Goal: Information Seeking & Learning: Learn about a topic

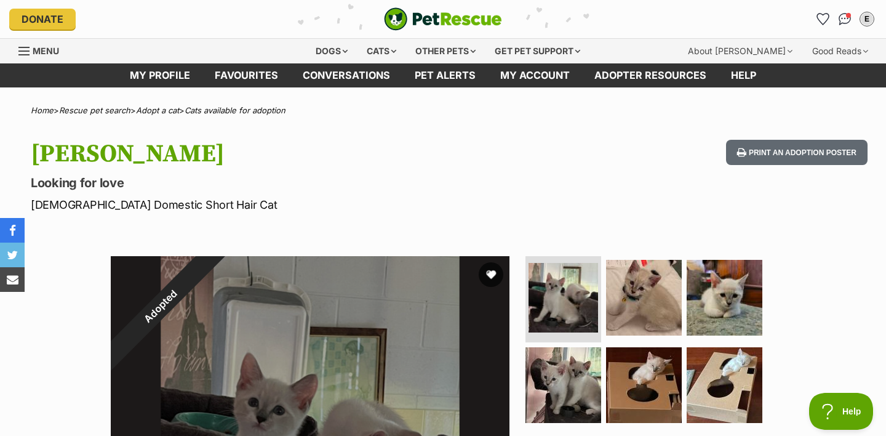
click at [323, 51] on div "Dogs" at bounding box center [331, 51] width 49 height 25
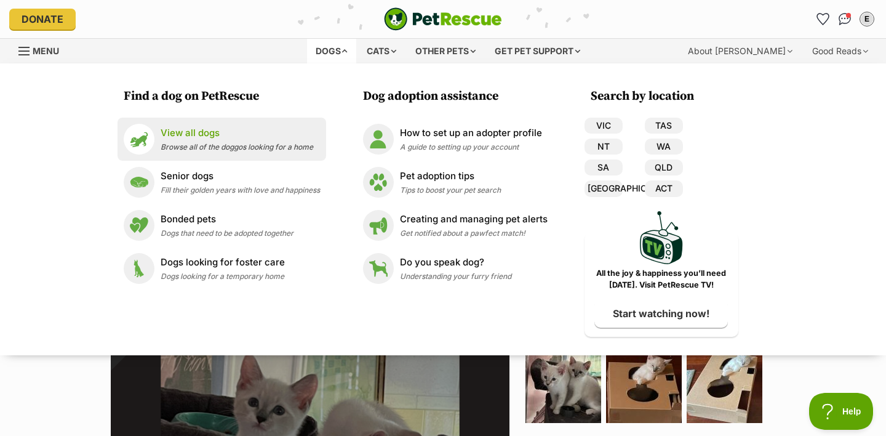
click at [222, 155] on li "View all dogs Browse all of the doggos looking for a home" at bounding box center [222, 139] width 209 height 43
click at [211, 145] on span "Browse all of the doggos looking for a home" at bounding box center [237, 146] width 153 height 9
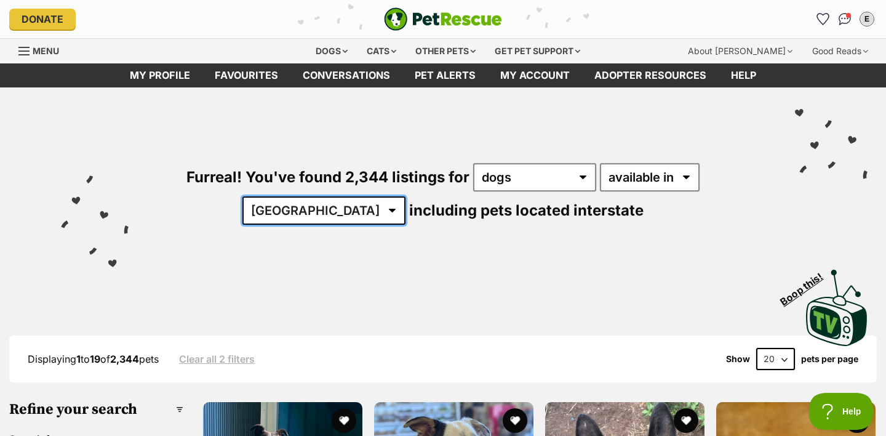
click at [406, 196] on select "Australia ACT NSW NT QLD SA TAS VIC WA" at bounding box center [324, 210] width 163 height 28
select select "QLD"
click at [406, 196] on select "Australia ACT NSW NT QLD SA TAS VIC WA" at bounding box center [324, 210] width 163 height 28
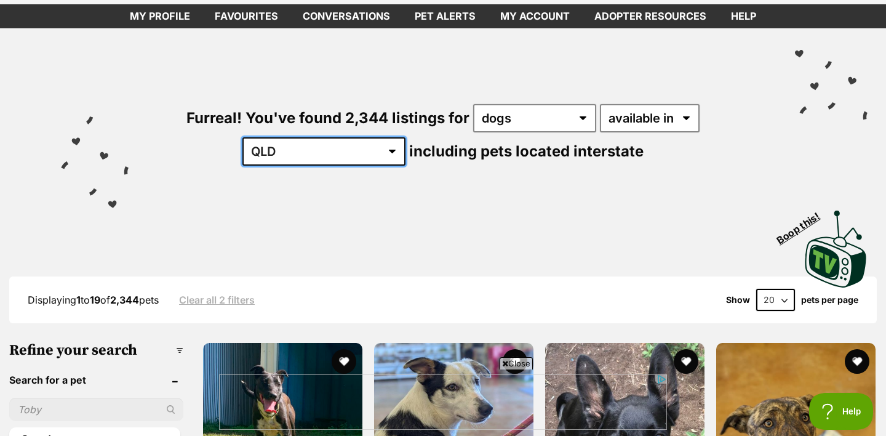
scroll to position [107, 0]
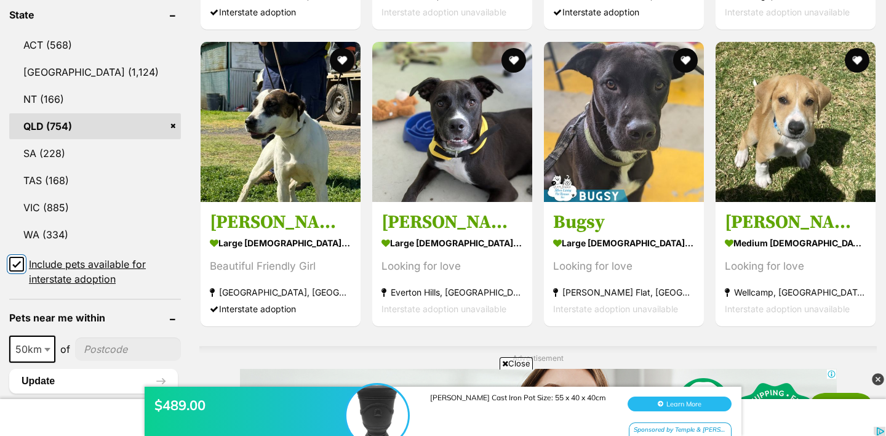
click at [23, 262] on input "Include pets available for interstate adoption" at bounding box center [16, 264] width 15 height 15
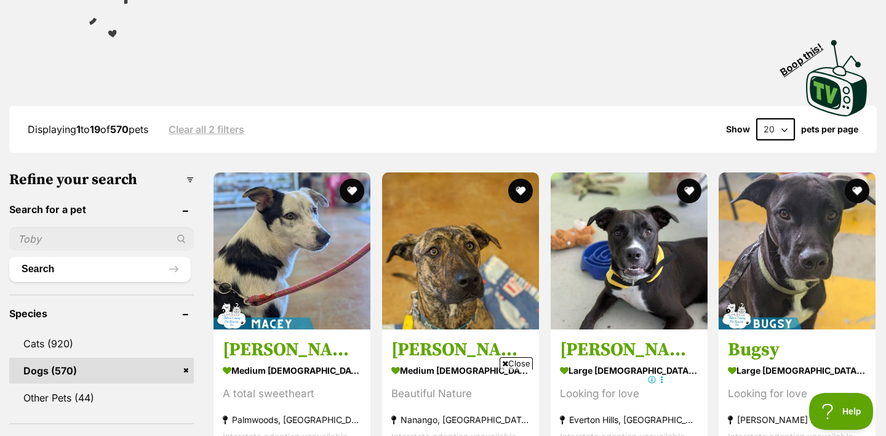
click at [783, 118] on select "20 40 60" at bounding box center [776, 129] width 39 height 22
select select "60"
click at [757, 118] on select "20 40 60" at bounding box center [776, 129] width 39 height 22
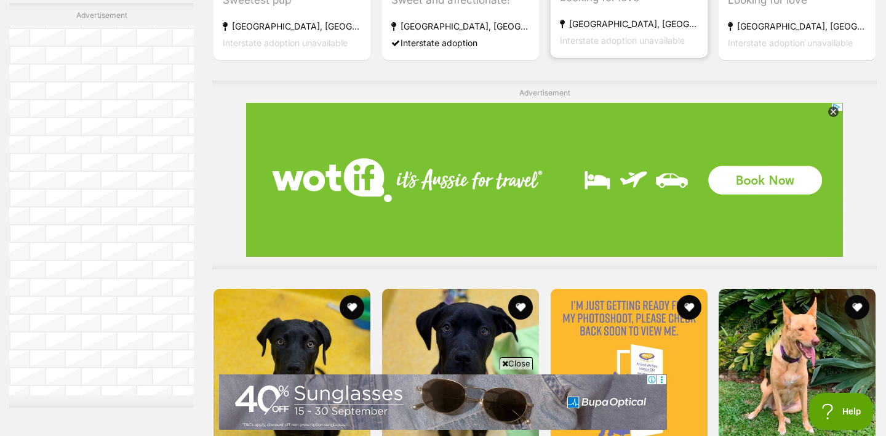
drag, startPoint x: 465, startPoint y: 103, endPoint x: 574, endPoint y: 8, distance: 144.9
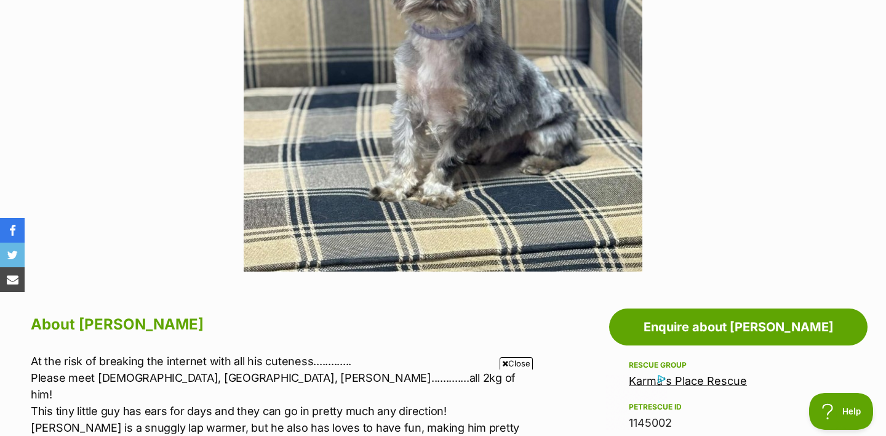
scroll to position [278, 0]
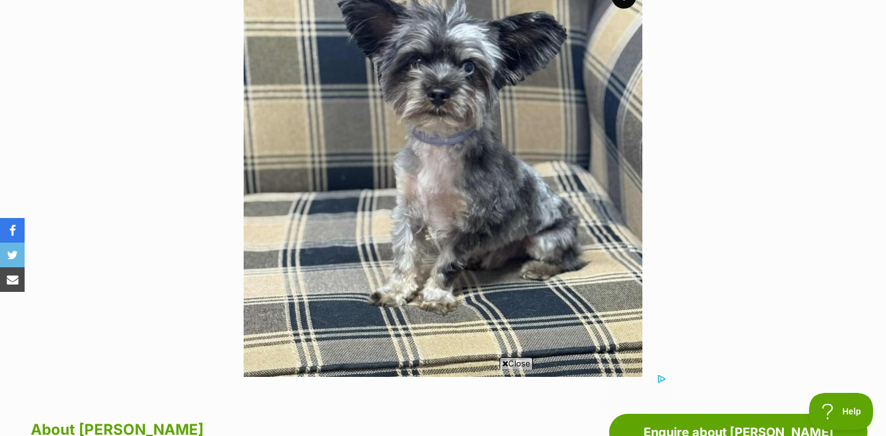
click at [472, 156] on img at bounding box center [443, 177] width 399 height 399
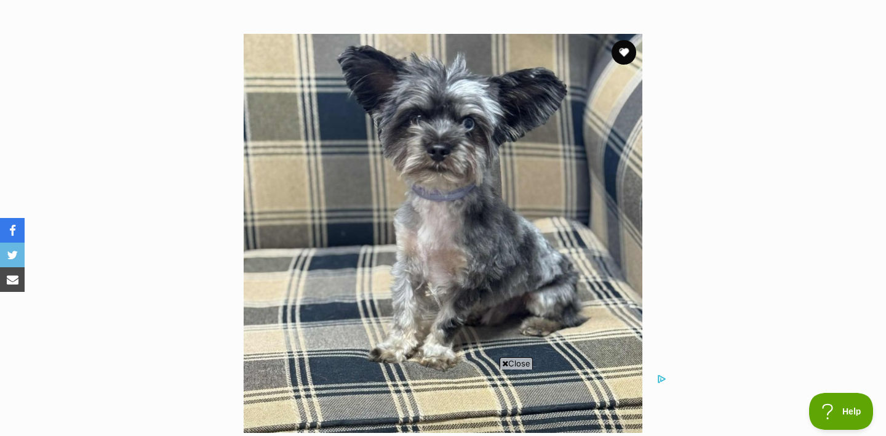
scroll to position [0, 0]
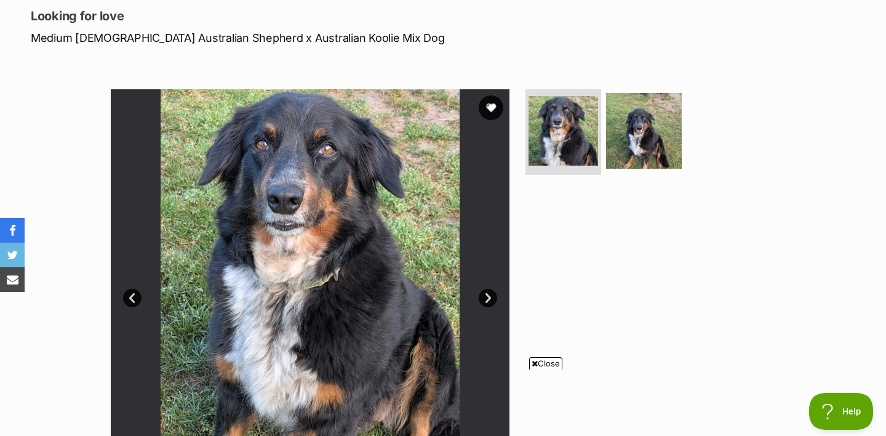
scroll to position [175, 0]
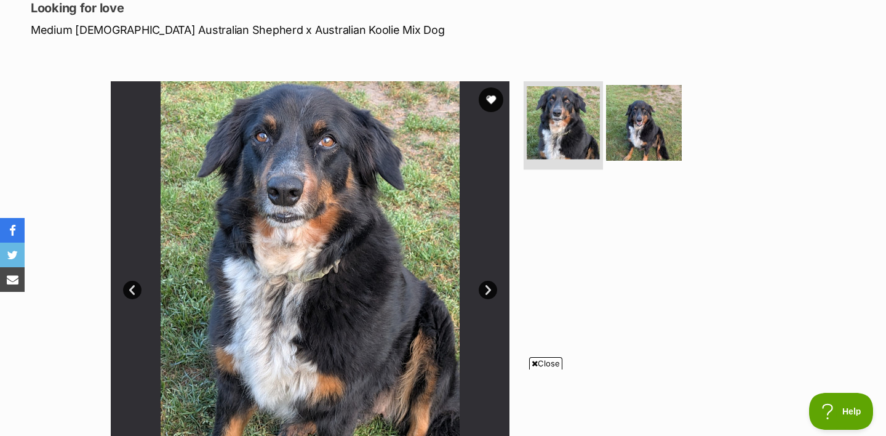
click at [560, 142] on img at bounding box center [563, 122] width 73 height 73
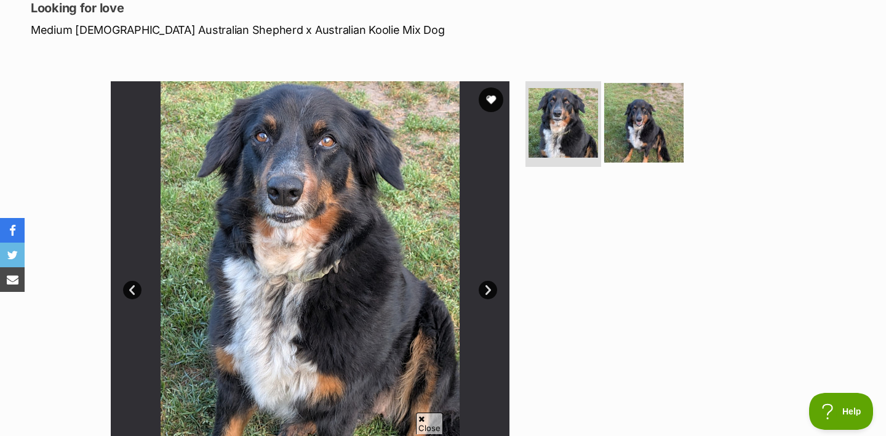
click at [641, 135] on img at bounding box center [644, 121] width 79 height 79
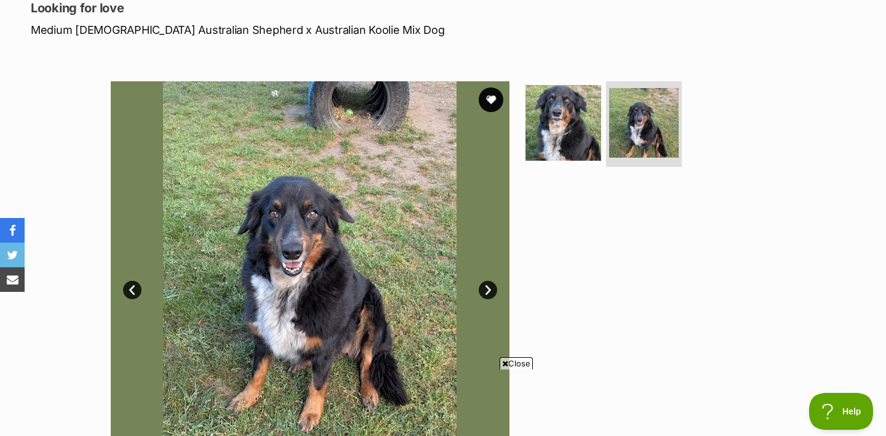
scroll to position [0, 0]
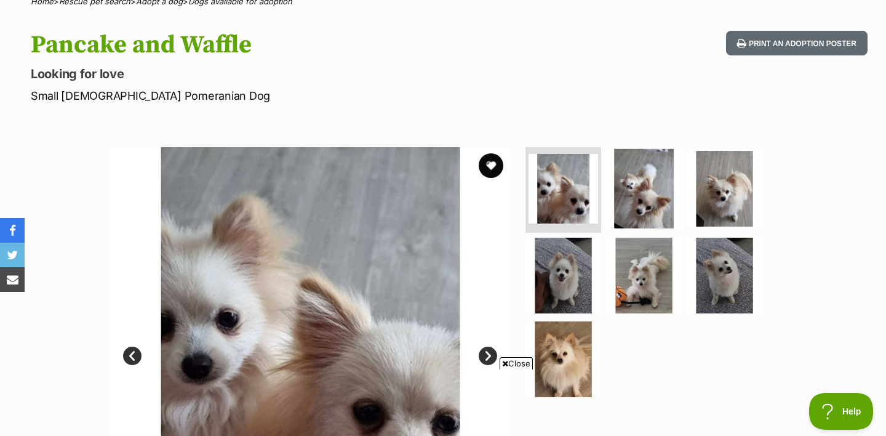
click at [649, 204] on img at bounding box center [644, 187] width 79 height 79
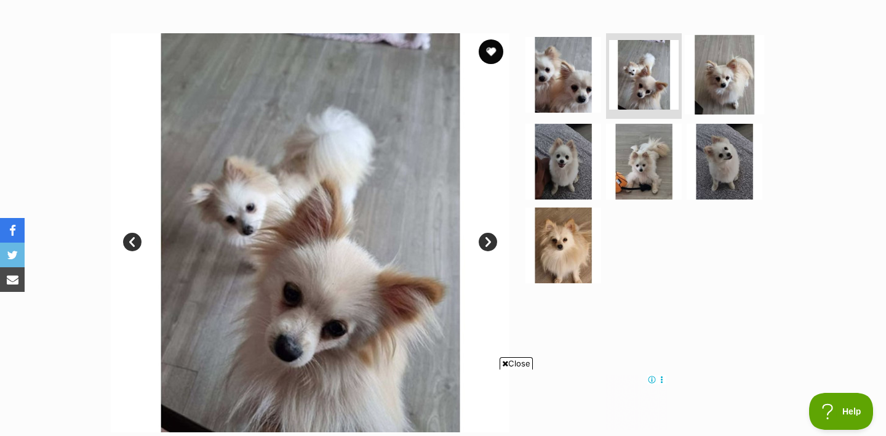
scroll to position [224, 0]
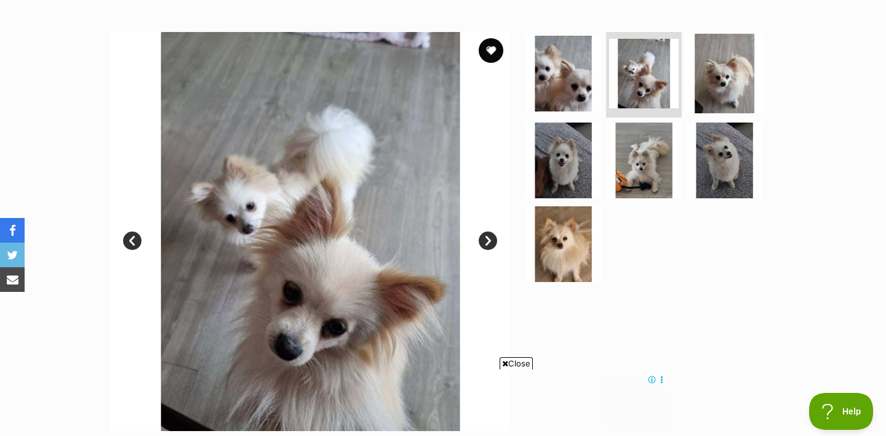
click at [715, 71] on img at bounding box center [724, 72] width 79 height 79
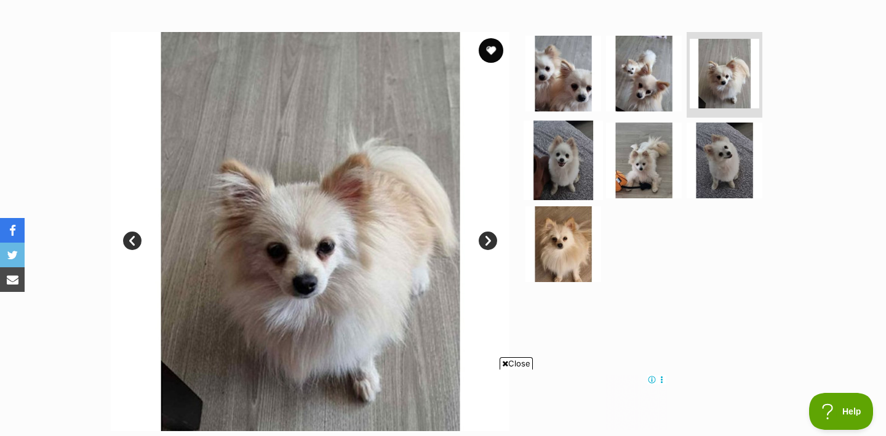
click at [561, 166] on img at bounding box center [563, 160] width 79 height 79
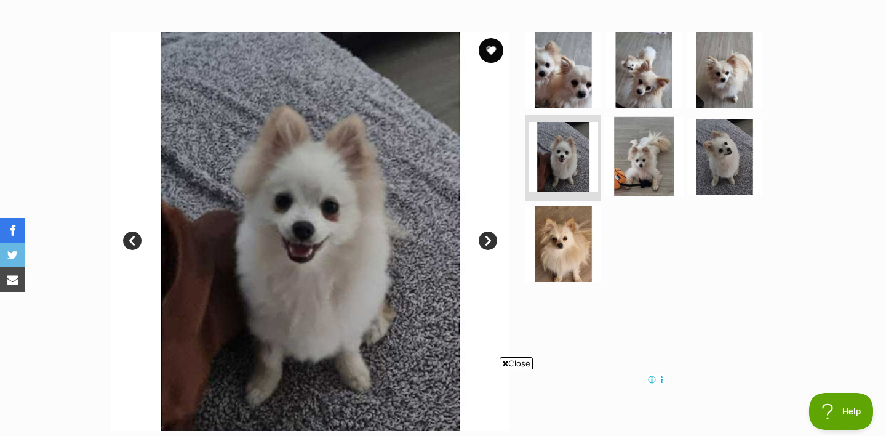
click at [624, 165] on img at bounding box center [644, 156] width 79 height 79
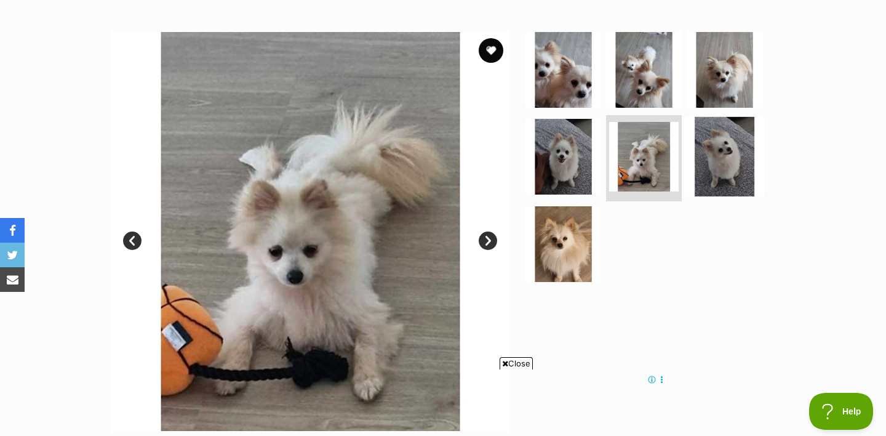
click at [705, 152] on img at bounding box center [724, 156] width 79 height 79
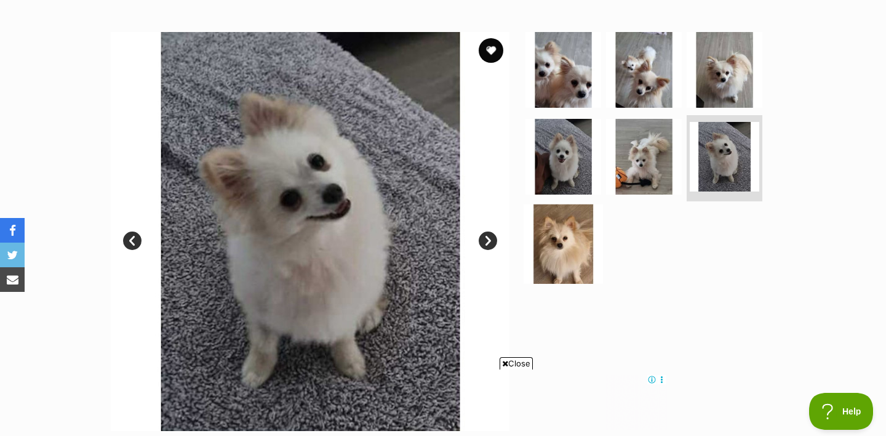
click at [552, 230] on img at bounding box center [563, 243] width 79 height 79
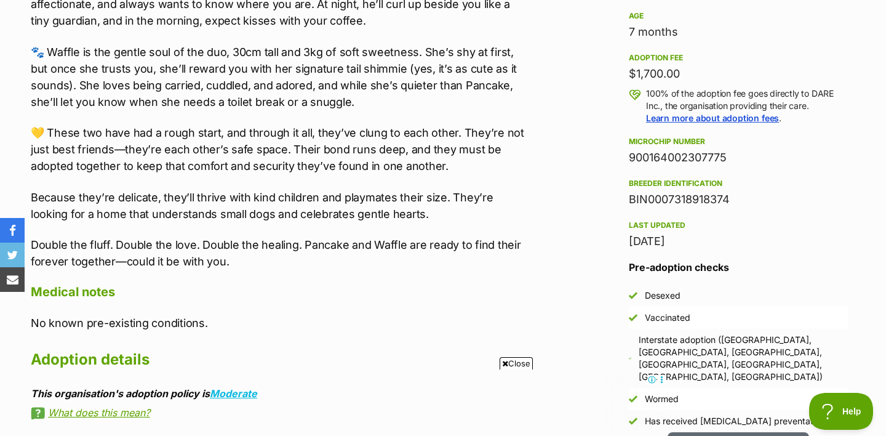
scroll to position [853, 0]
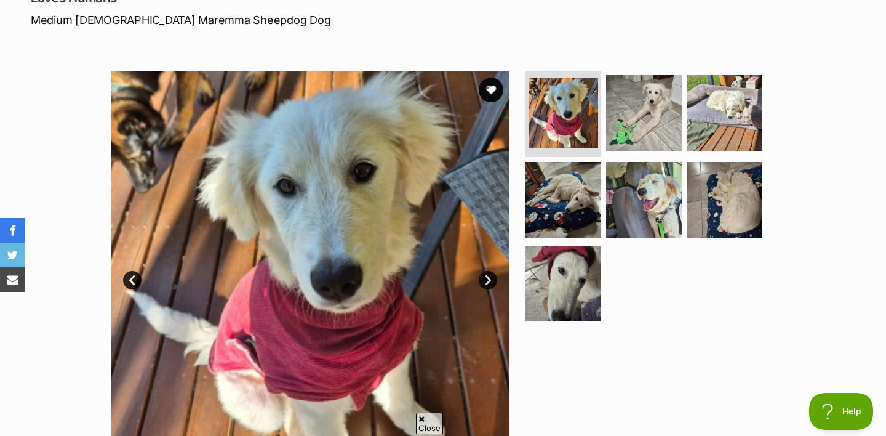
scroll to position [193, 0]
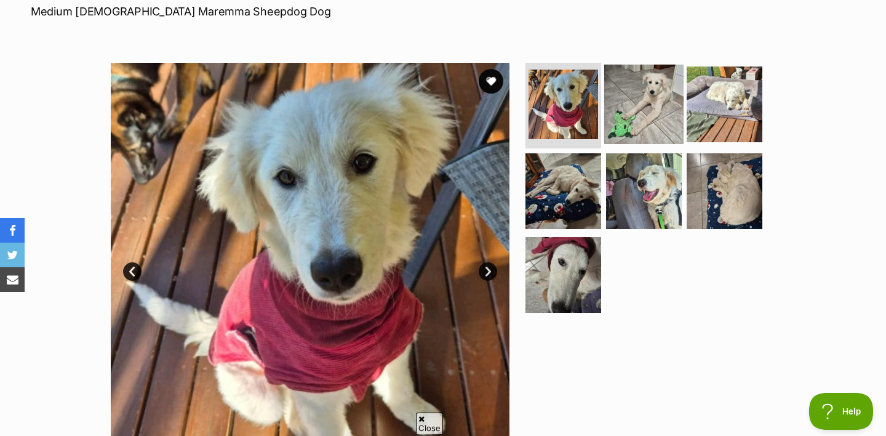
click at [639, 121] on img at bounding box center [644, 103] width 79 height 79
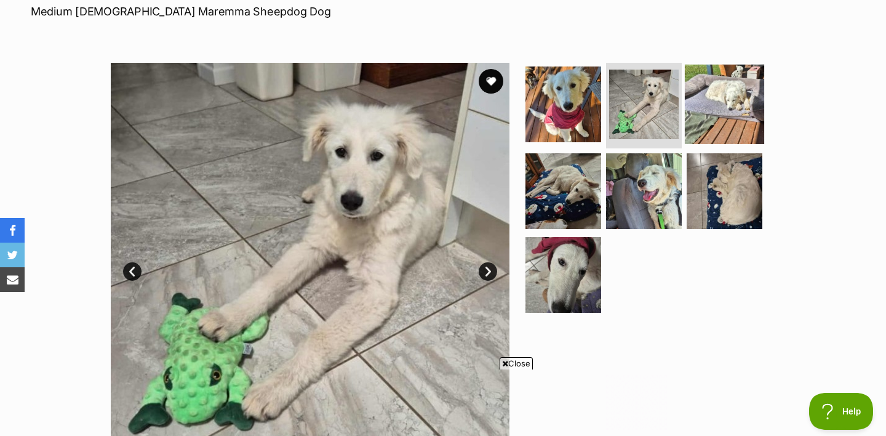
scroll to position [0, 0]
click at [736, 90] on img at bounding box center [724, 103] width 79 height 79
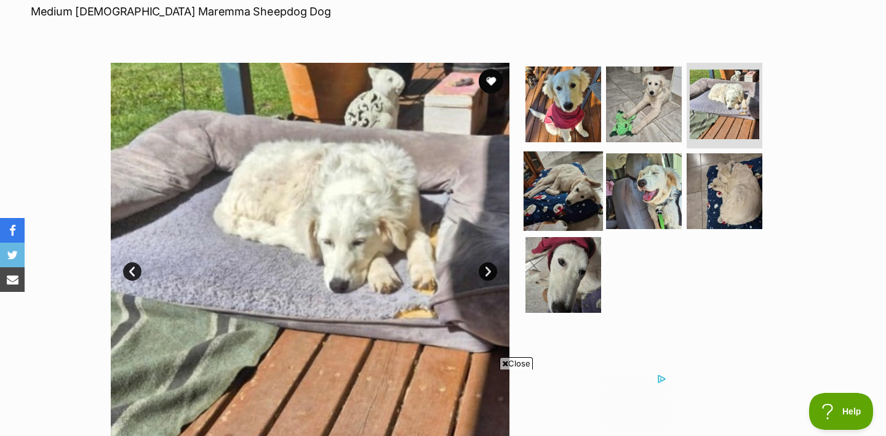
click at [585, 167] on img at bounding box center [563, 190] width 79 height 79
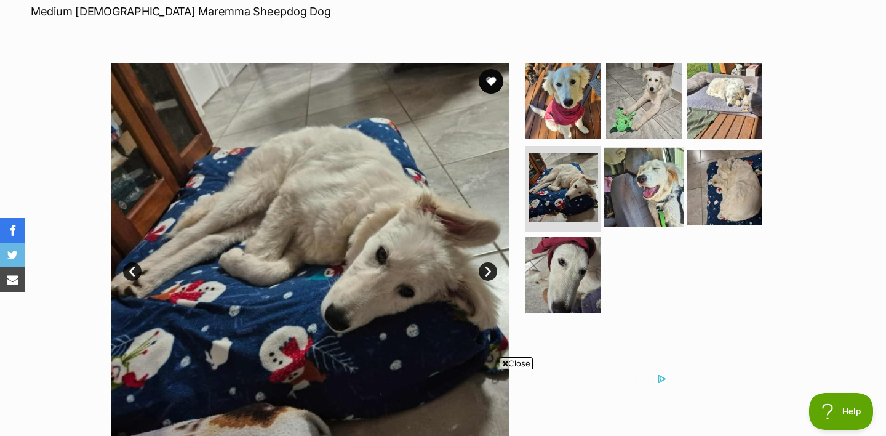
click at [659, 171] on img at bounding box center [644, 187] width 79 height 79
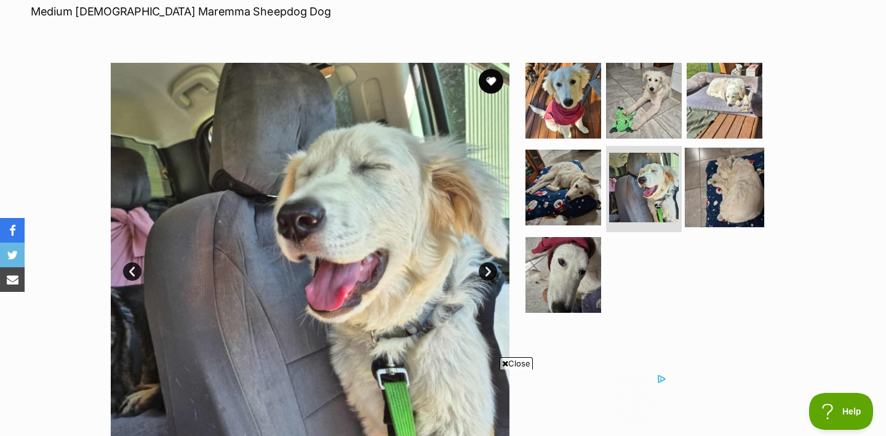
click at [731, 191] on img at bounding box center [724, 187] width 79 height 79
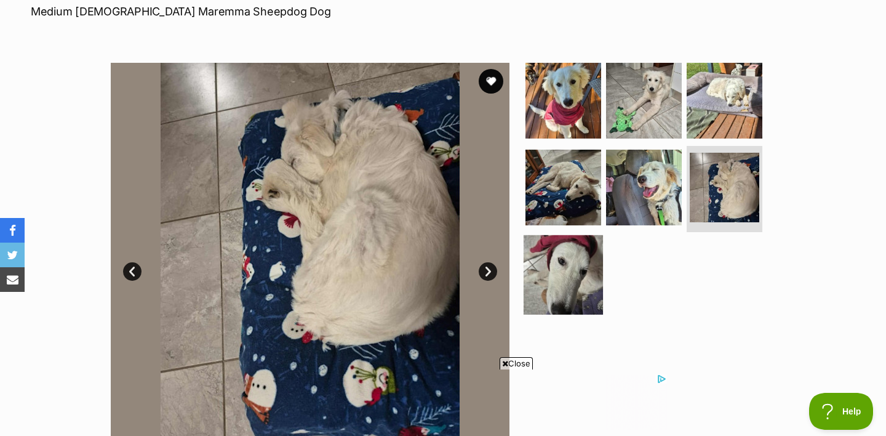
click at [560, 259] on img at bounding box center [563, 274] width 79 height 79
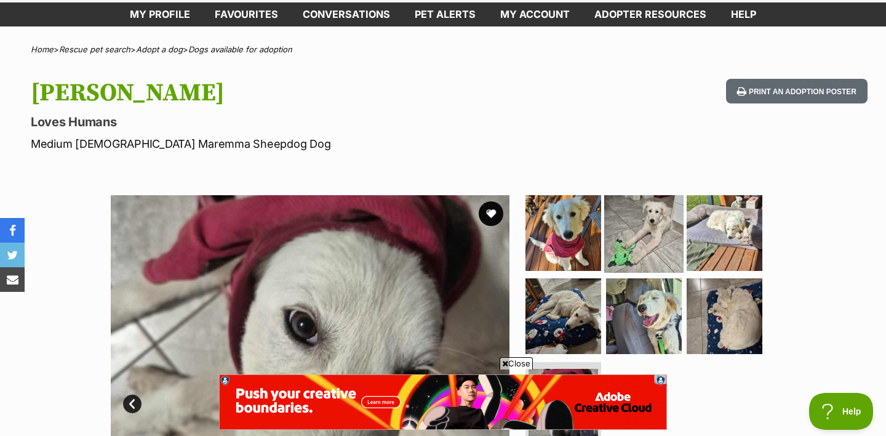
click at [644, 219] on img at bounding box center [644, 232] width 79 height 79
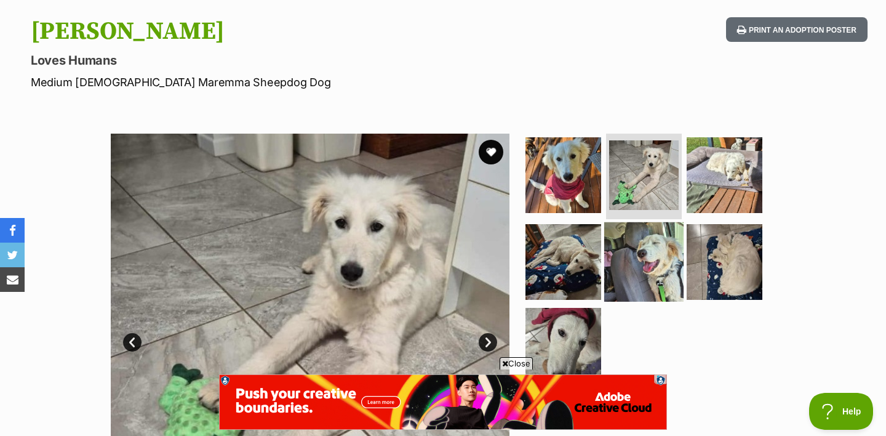
scroll to position [135, 0]
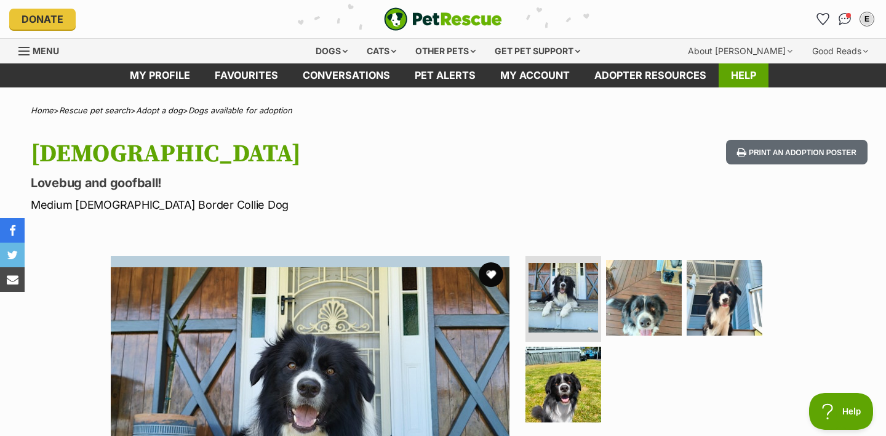
scroll to position [119, 0]
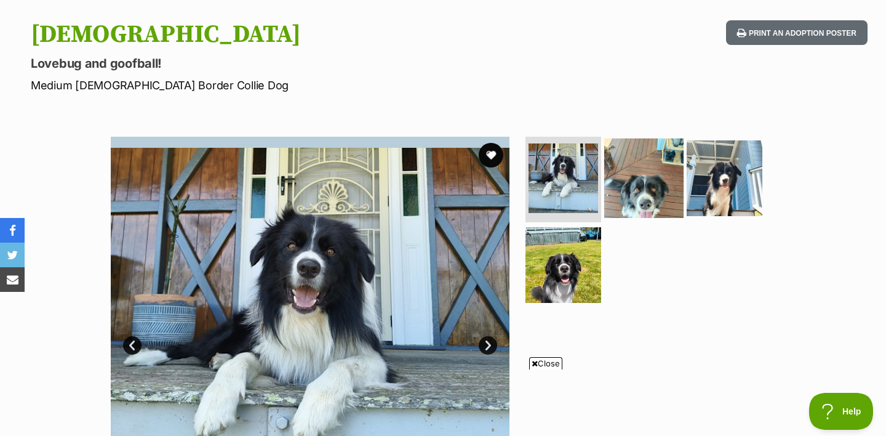
click at [627, 156] on img at bounding box center [644, 177] width 79 height 79
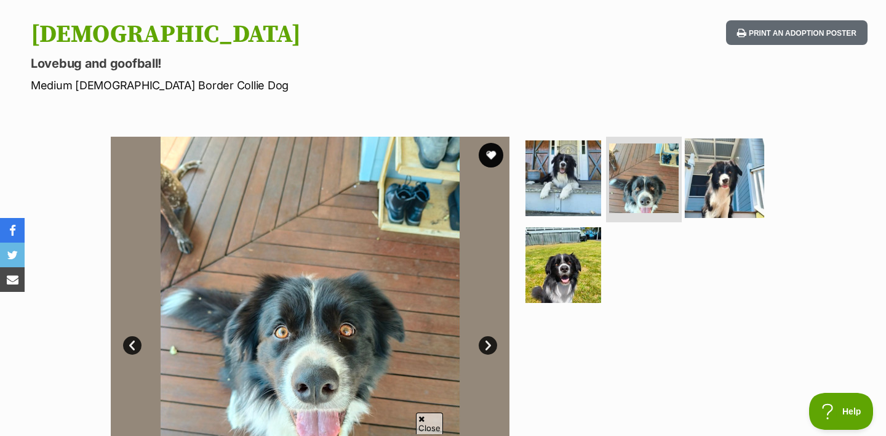
click at [728, 167] on img at bounding box center [724, 177] width 79 height 79
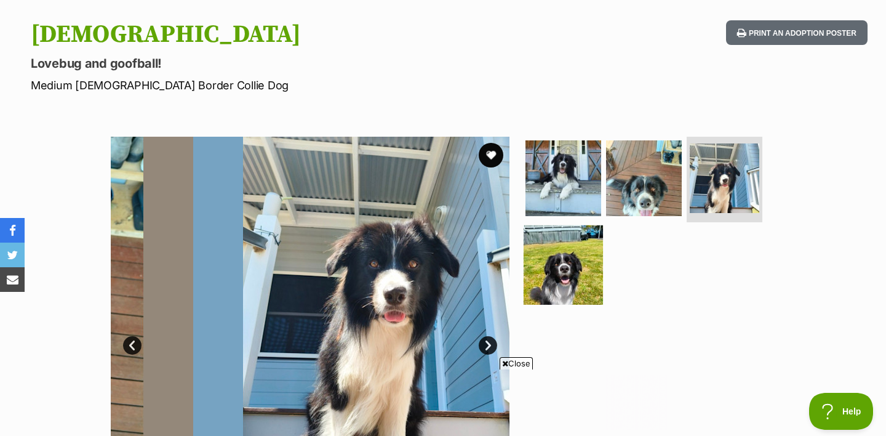
scroll to position [0, 0]
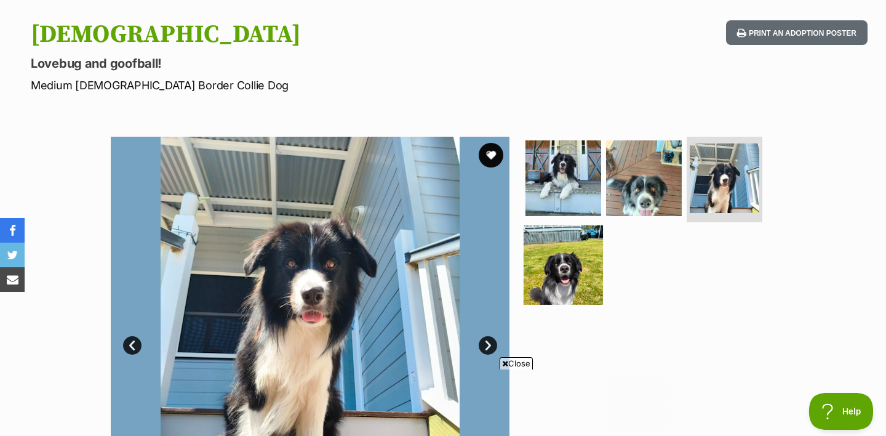
click at [569, 265] on img at bounding box center [563, 264] width 79 height 79
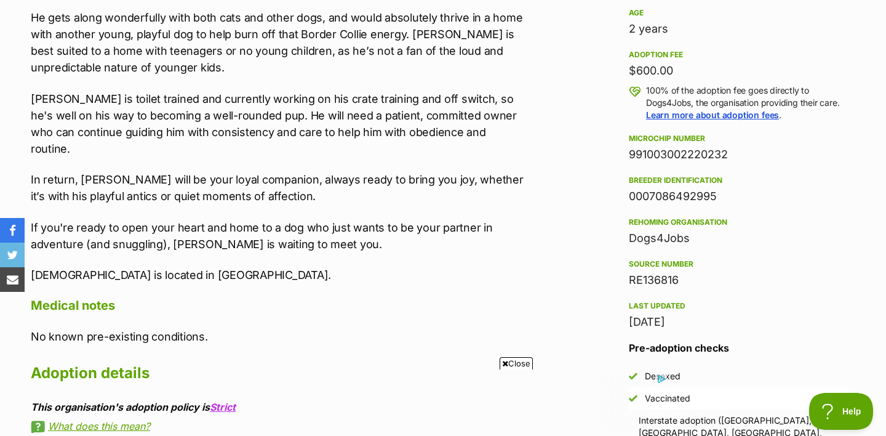
scroll to position [856, 0]
